Goal: Task Accomplishment & Management: Complete application form

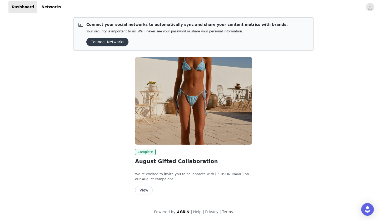
scroll to position [2, 0]
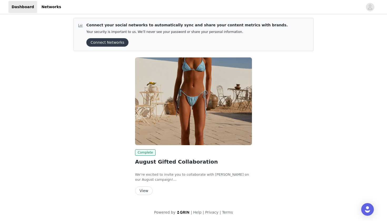
click at [142, 193] on button "View" at bounding box center [144, 191] width 18 height 8
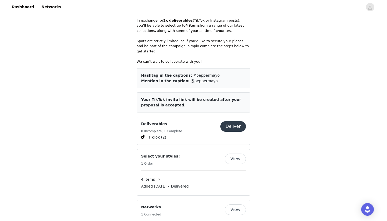
scroll to position [249, 0]
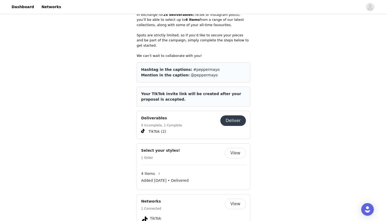
click at [232, 115] on button "Deliver" at bounding box center [234, 120] width 26 height 11
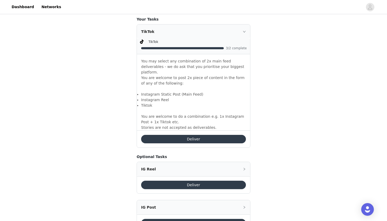
scroll to position [340, 0]
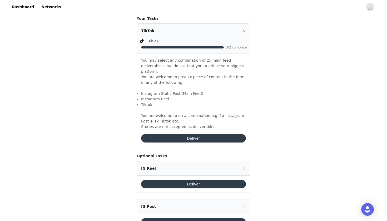
click at [229, 134] on button "Deliver" at bounding box center [193, 138] width 105 height 8
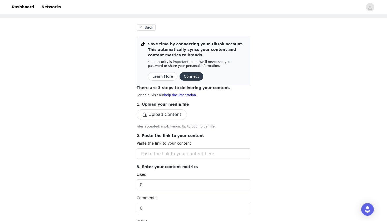
scroll to position [26, 0]
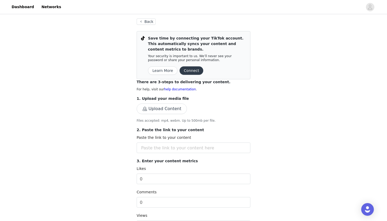
click at [170, 106] on button "Upload Content" at bounding box center [162, 109] width 50 height 11
click at [156, 108] on button "Upload Content" at bounding box center [162, 109] width 50 height 11
click at [170, 107] on button "Upload Content" at bounding box center [162, 109] width 50 height 11
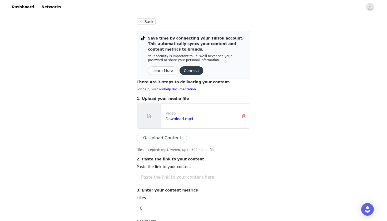
click at [166, 134] on button "Upload Content" at bounding box center [162, 138] width 50 height 11
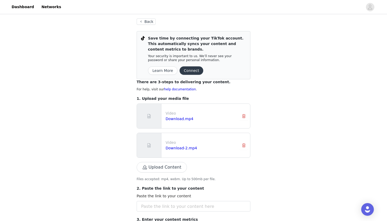
click at [163, 169] on button "Upload Content" at bounding box center [162, 167] width 50 height 11
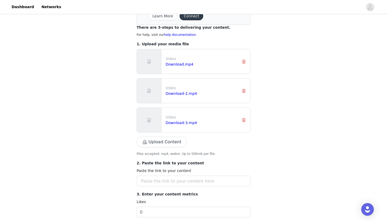
scroll to position [82, 0]
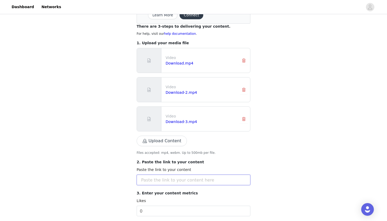
click at [158, 179] on input "text" at bounding box center [194, 180] width 114 height 11
paste input "[URL][DOMAIN_NAME]"
type input "[URL][DOMAIN_NAME]"
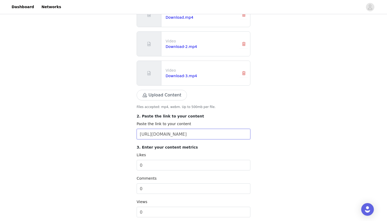
scroll to position [133, 0]
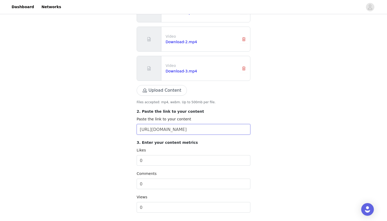
click at [172, 130] on input "[URL][DOMAIN_NAME]" at bounding box center [194, 129] width 114 height 11
paste input "[URL][DOMAIN_NAME]"
type input "[URL][DOMAIN_NAME]"
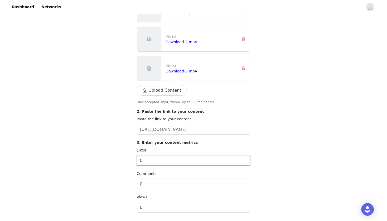
click at [171, 162] on input "0" at bounding box center [194, 160] width 114 height 11
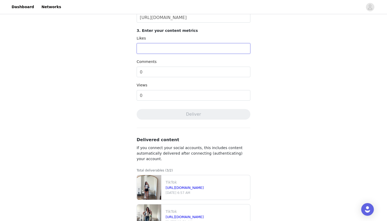
scroll to position [238, 0]
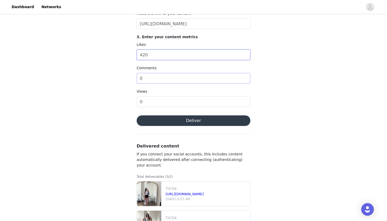
type input "420"
click at [193, 75] on input "0" at bounding box center [194, 78] width 114 height 11
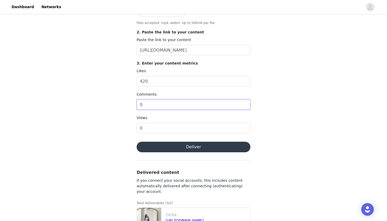
scroll to position [215, 0]
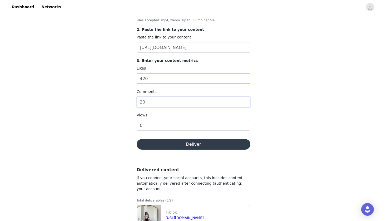
type input "20"
click at [156, 76] on input "420" at bounding box center [194, 78] width 114 height 11
type input "700"
click at [157, 126] on input "0" at bounding box center [194, 125] width 114 height 11
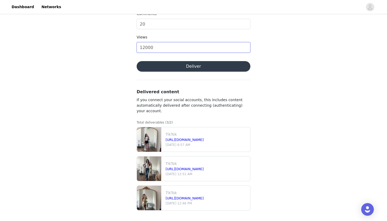
scroll to position [293, 0]
type input "12000"
click at [191, 69] on button "Deliver" at bounding box center [194, 66] width 114 height 11
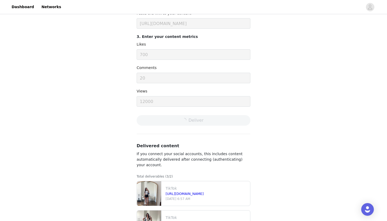
scroll to position [232, 0]
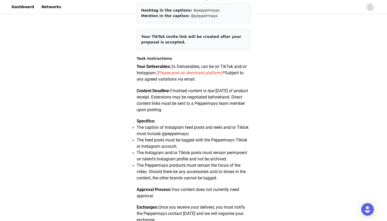
scroll to position [62, 0]
